Goal: Download file/media

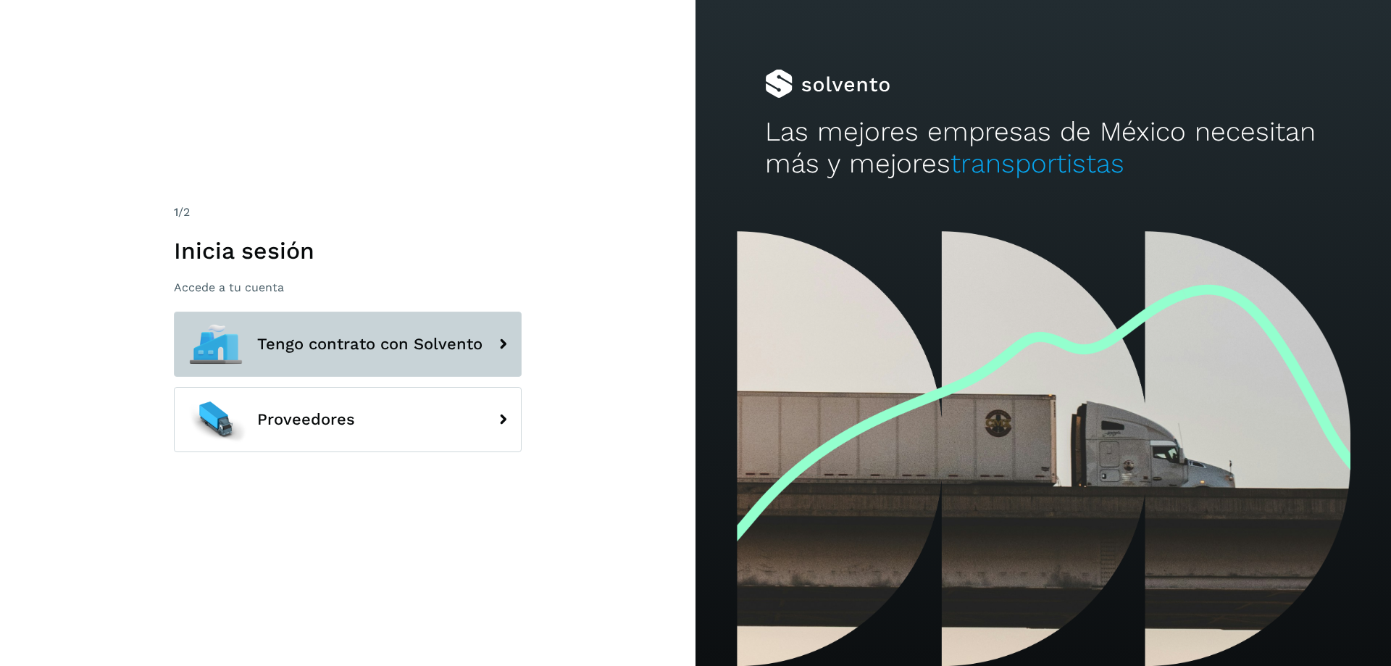
click at [463, 343] on span "Tengo contrato con Solvento" at bounding box center [369, 343] width 225 height 17
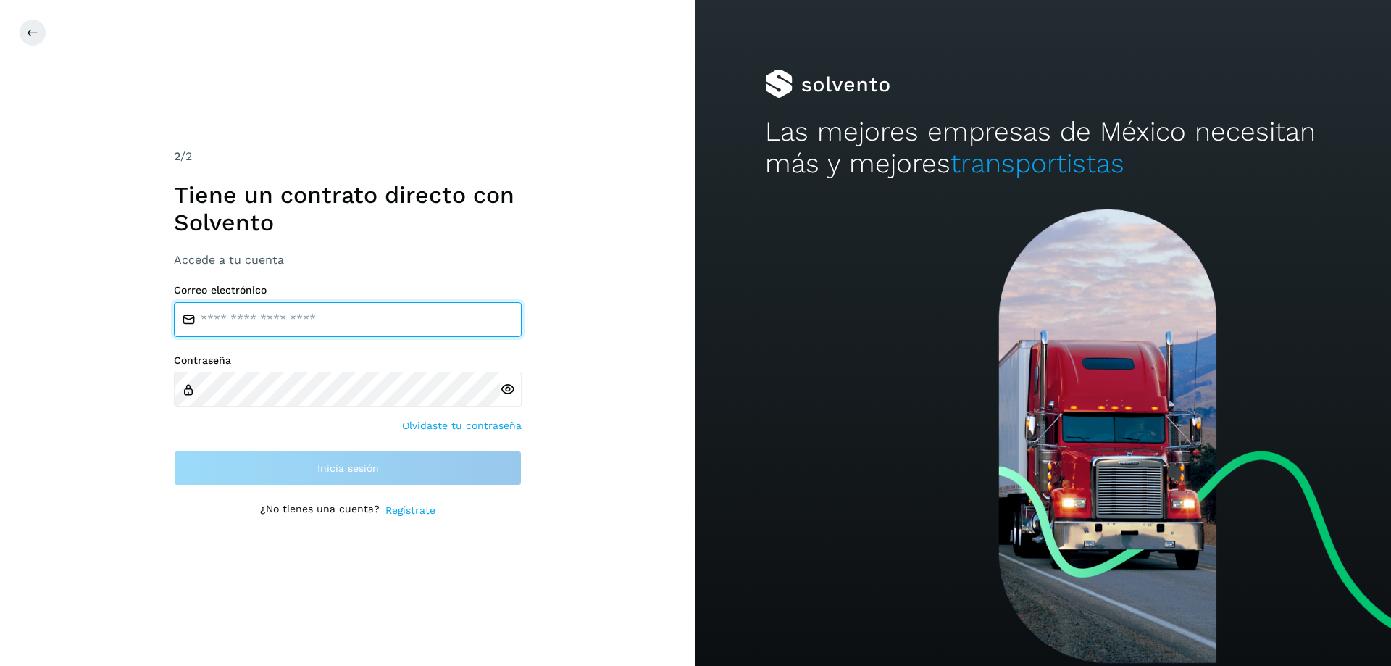
type input "**********"
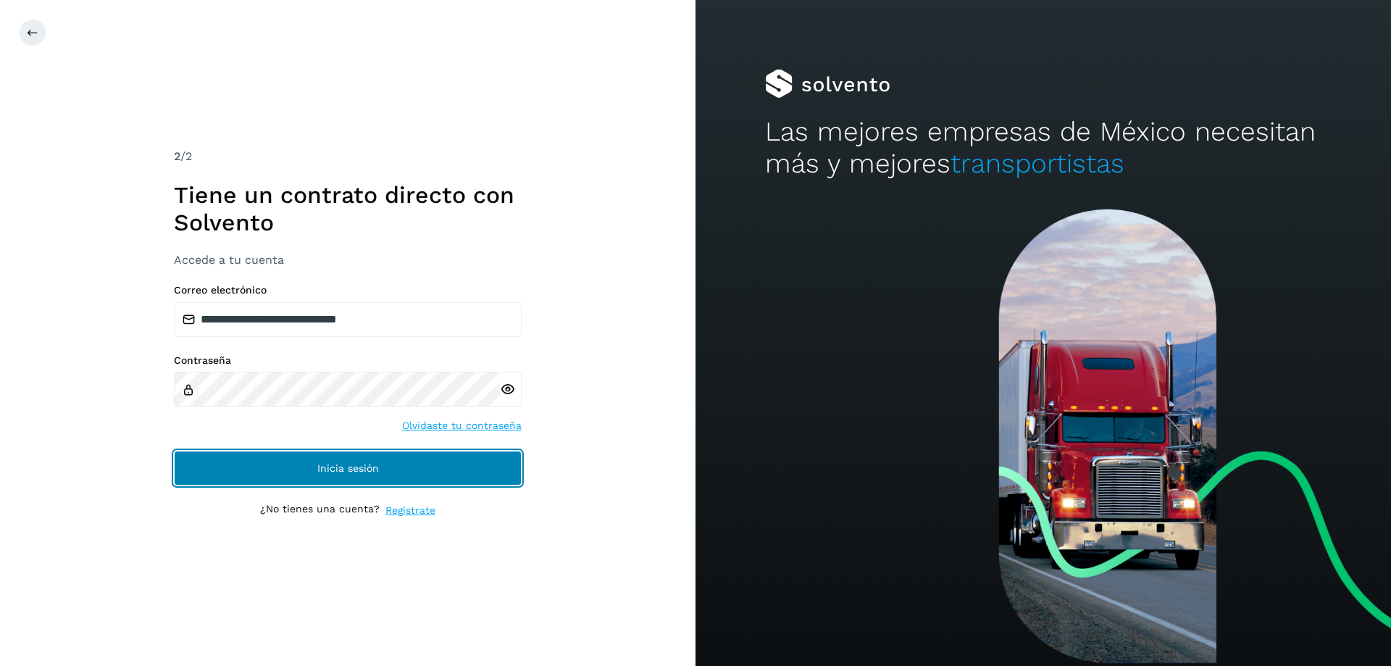
click at [392, 459] on button "Inicia sesión" at bounding box center [348, 468] width 348 height 35
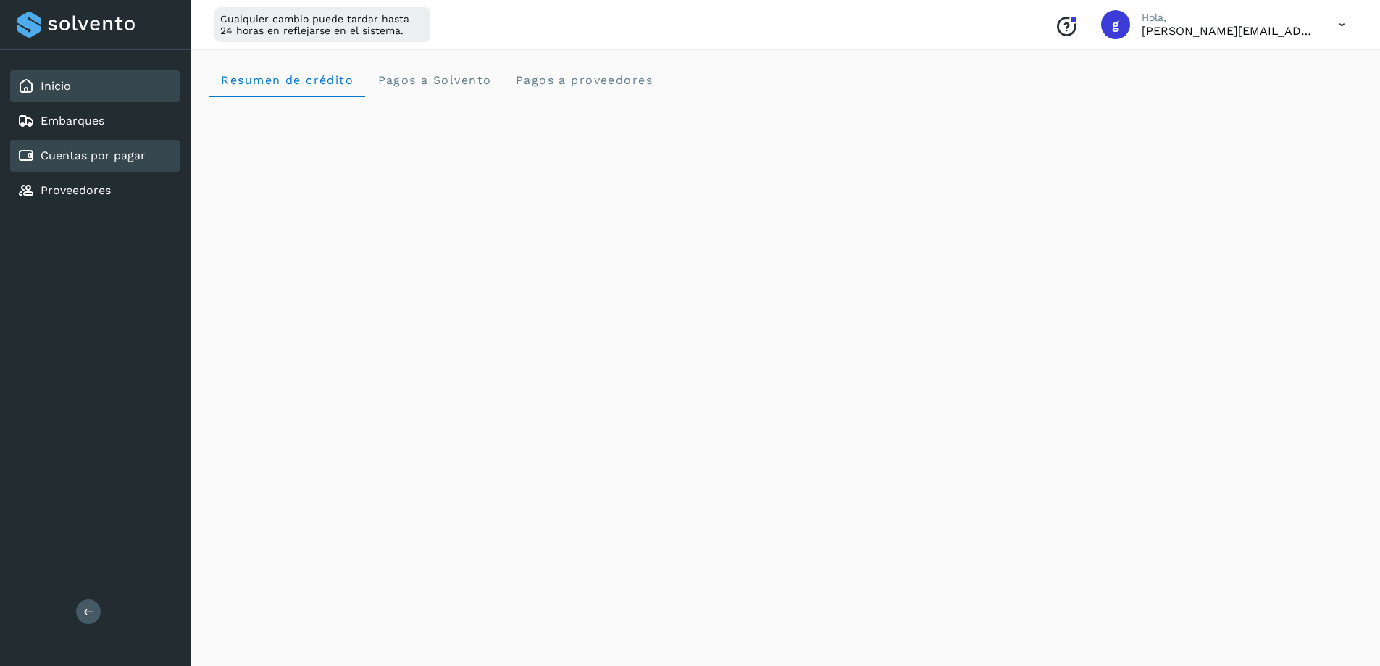
click at [99, 154] on link "Cuentas por pagar" at bounding box center [93, 156] width 105 height 14
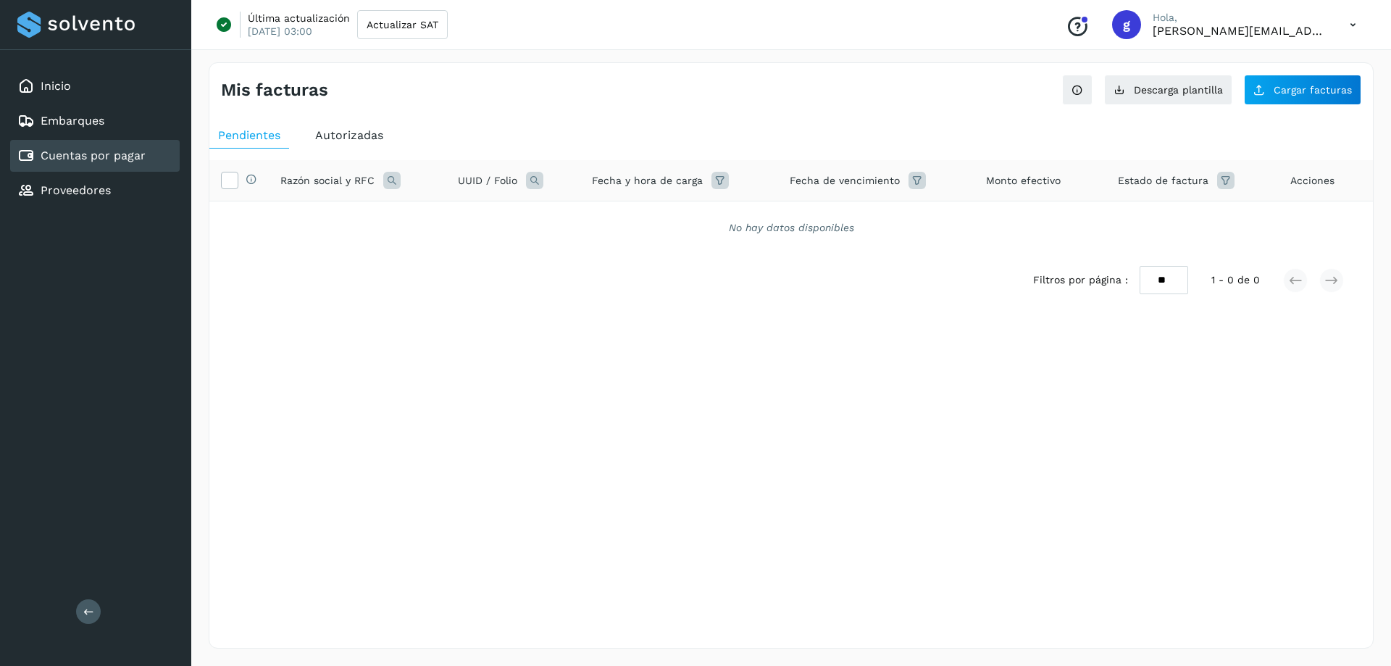
click at [346, 130] on span "Autorizadas" at bounding box center [349, 135] width 68 height 14
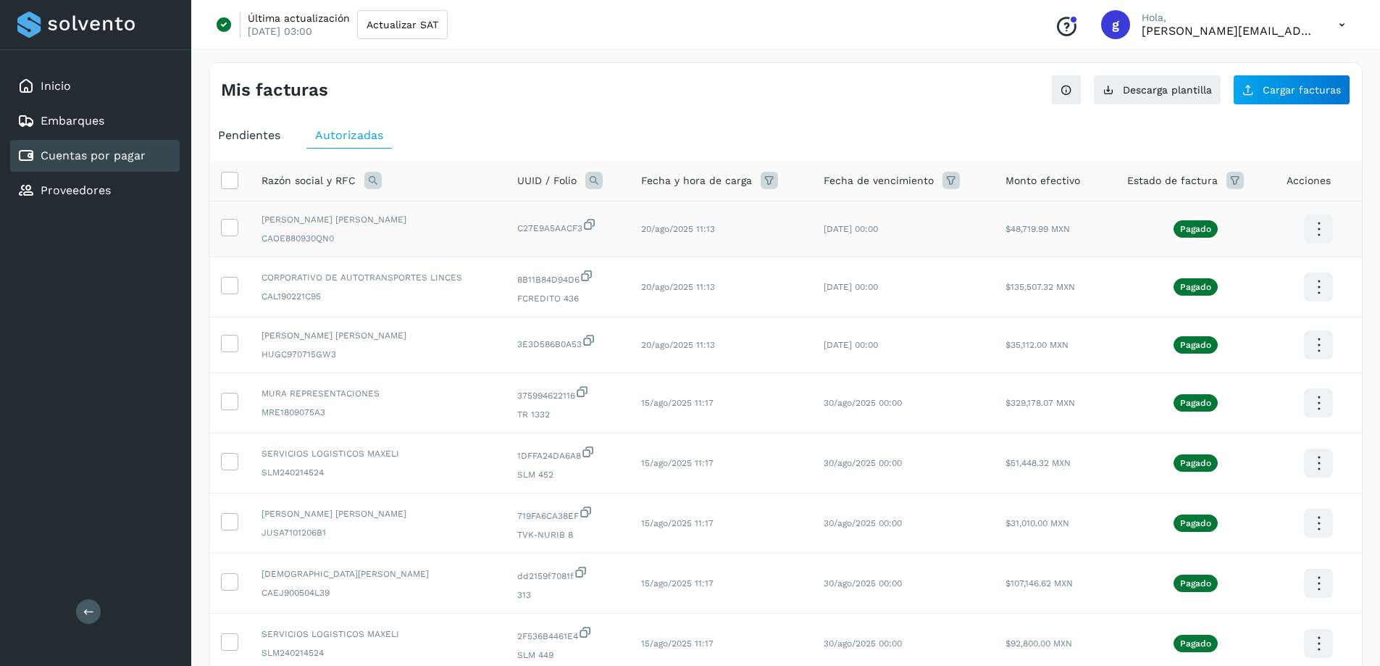
click at [1320, 223] on icon at bounding box center [1319, 229] width 34 height 34
click at [1201, 243] on button "C.Solvento" at bounding box center [1246, 244] width 172 height 28
click at [1316, 246] on icon at bounding box center [1319, 229] width 34 height 34
click at [1223, 302] on button "C.Solvento" at bounding box center [1246, 302] width 172 height 28
click at [1314, 246] on icon at bounding box center [1319, 229] width 34 height 34
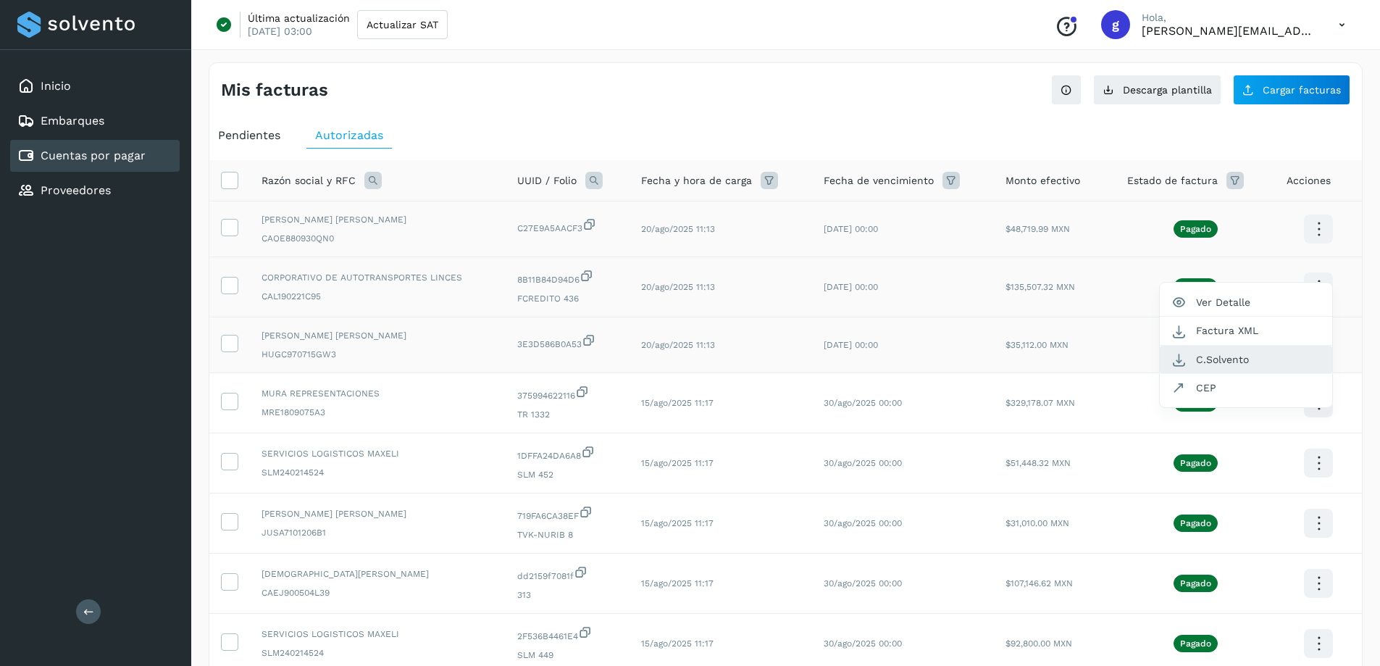
click at [1224, 355] on button "C.Solvento" at bounding box center [1246, 360] width 172 height 28
